Goal: Use online tool/utility: Use online tool/utility

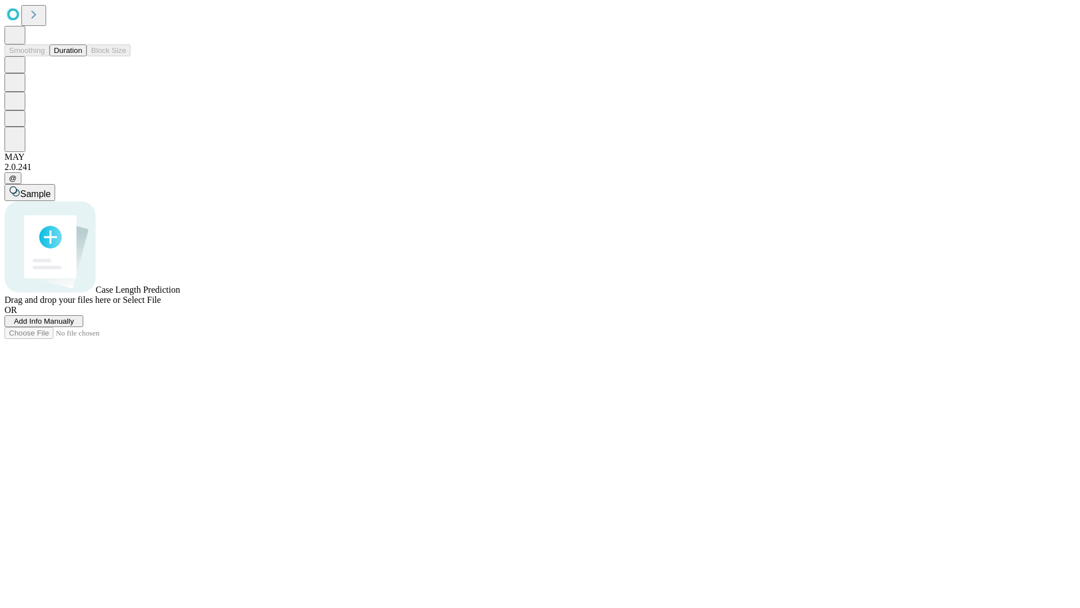
click at [82, 56] on button "Duration" at bounding box center [68, 50] width 37 height 12
click at [74, 325] on span "Add Info Manually" at bounding box center [44, 321] width 60 height 8
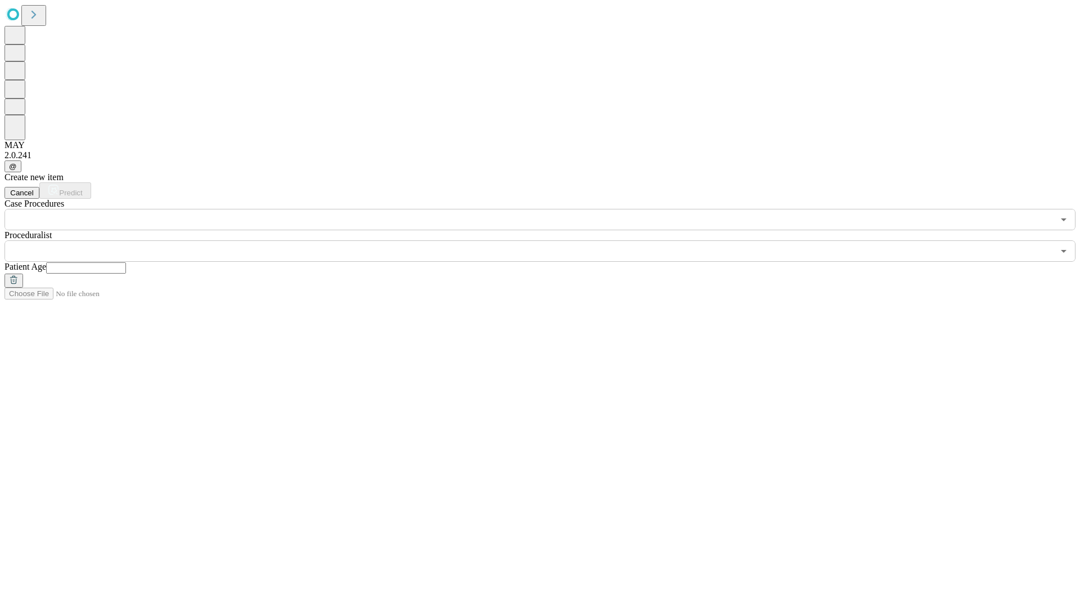
click at [126, 262] on input "text" at bounding box center [86, 267] width 80 height 11
type input "**"
click at [548, 240] on input "text" at bounding box center [529, 250] width 1049 height 21
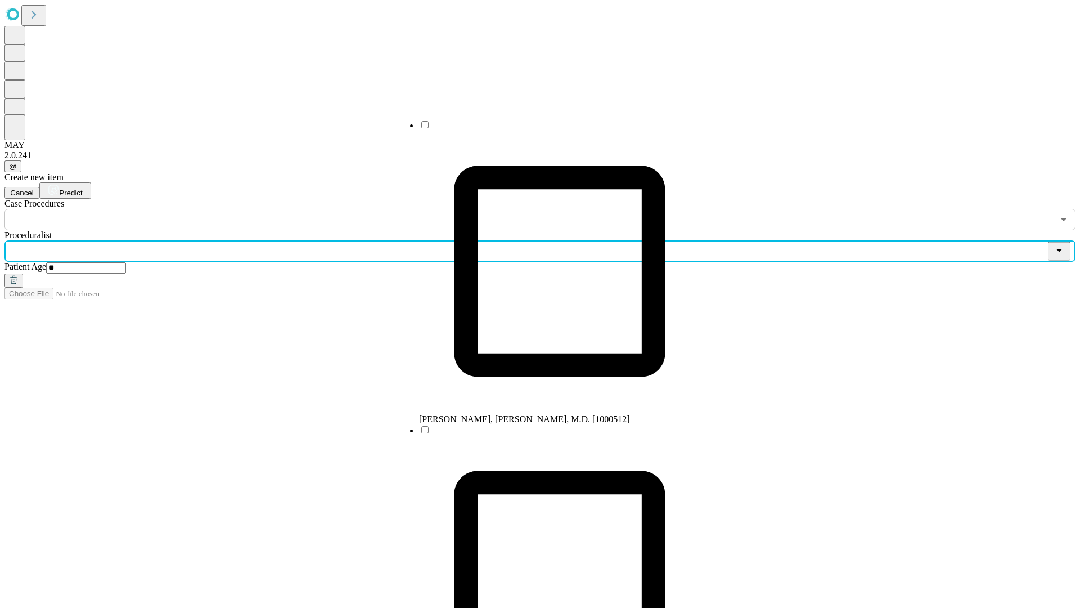
click at [549, 129] on li "[PERSON_NAME], [PERSON_NAME], M.D. [1000512]" at bounding box center [559, 271] width 281 height 305
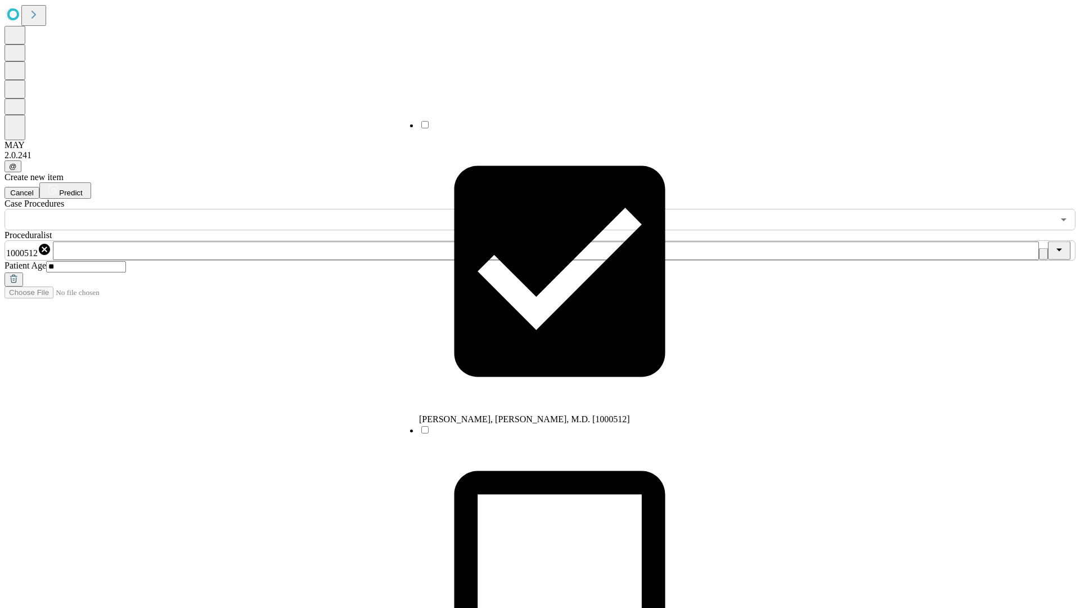
click at [236, 209] on input "text" at bounding box center [529, 219] width 1049 height 21
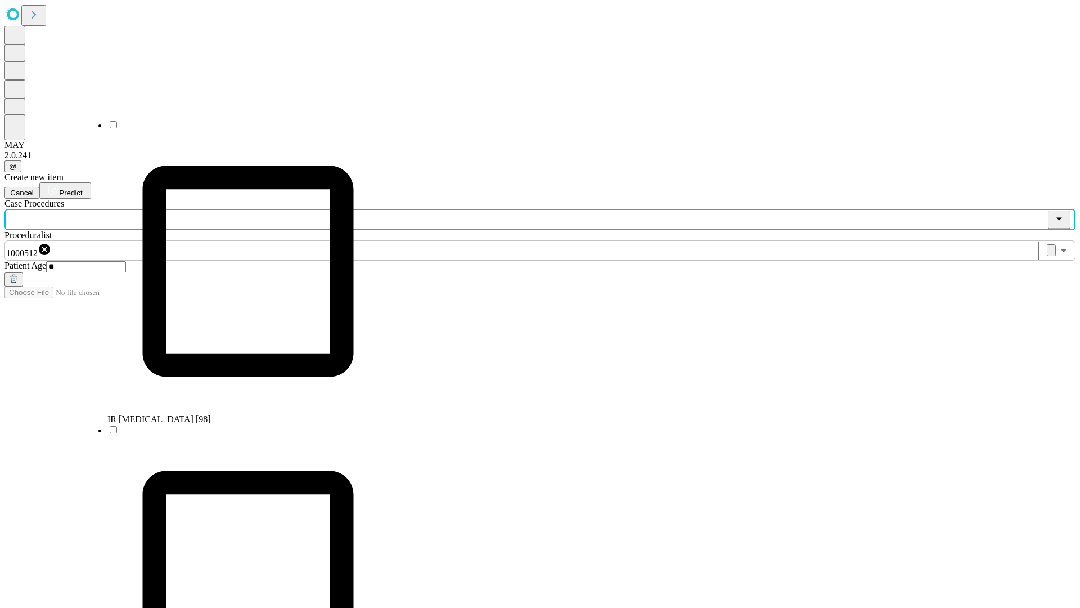
click at [237, 129] on li "IR [MEDICAL_DATA] [98]" at bounding box center [247, 271] width 281 height 305
click at [82, 189] on span "Predict" at bounding box center [70, 193] width 23 height 8
